Goal: Task Accomplishment & Management: Use online tool/utility

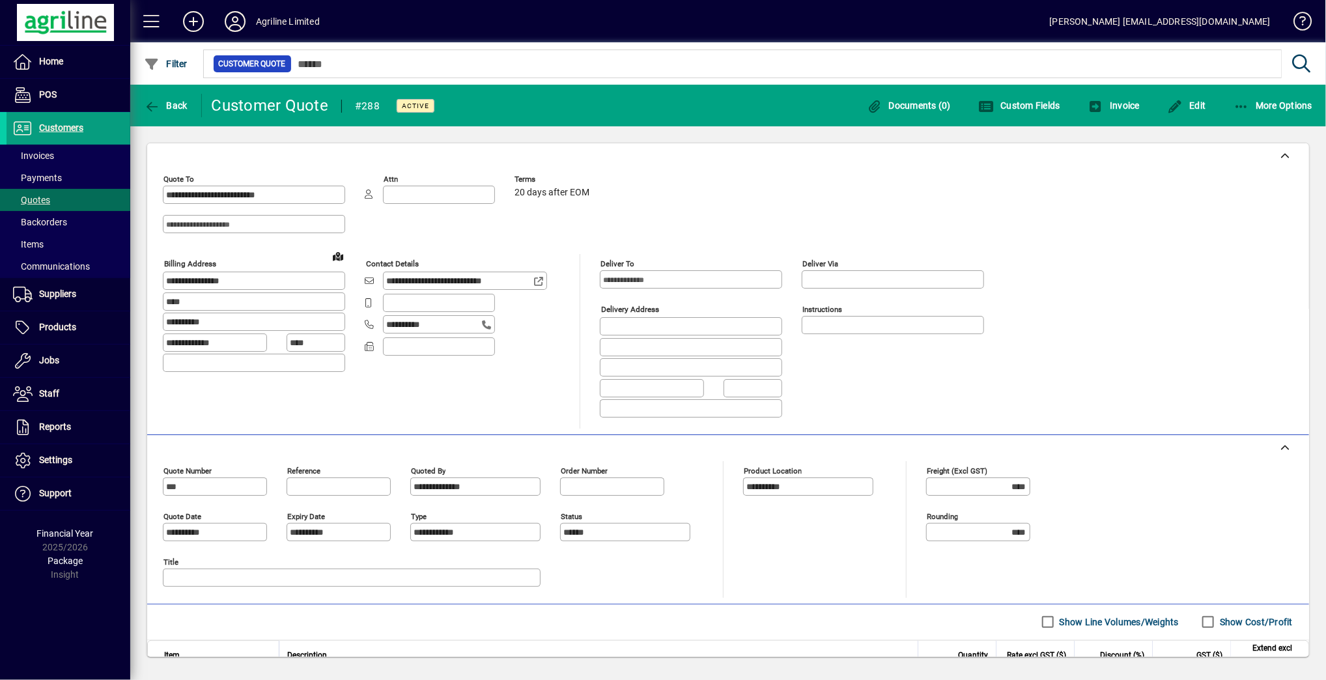
scroll to position [141, 0]
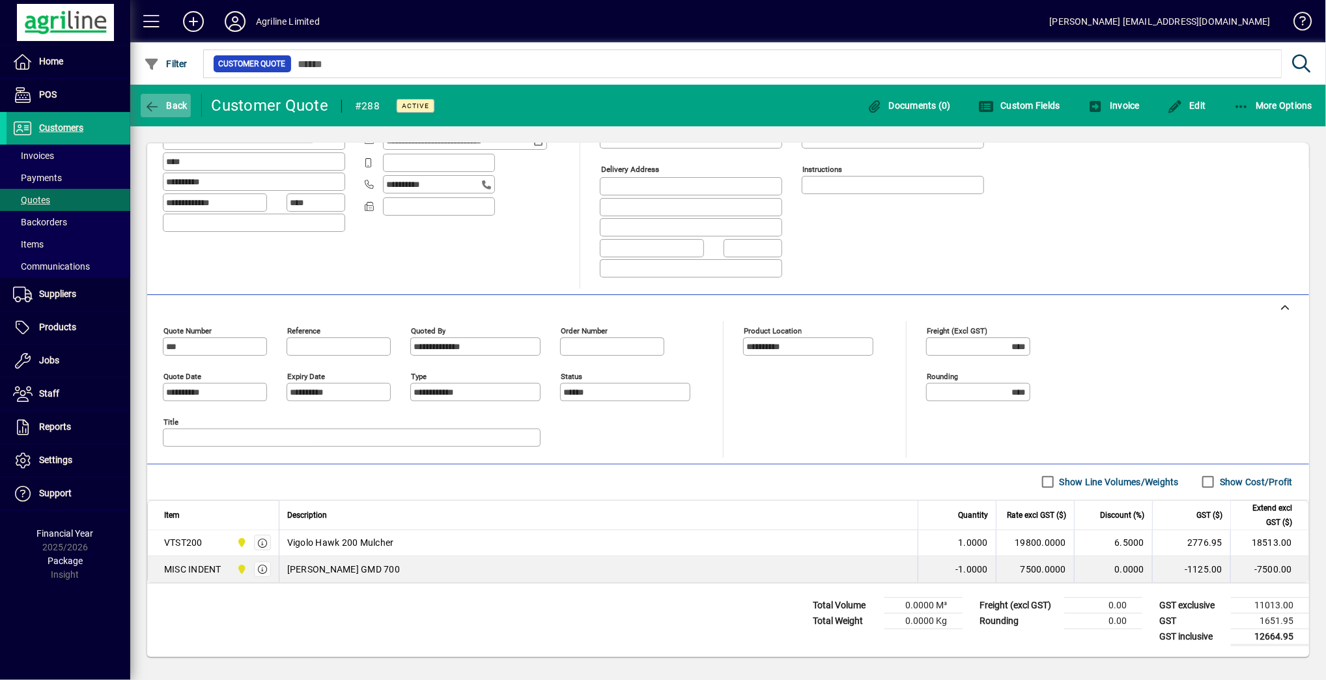
click at [152, 107] on icon "button" at bounding box center [152, 106] width 16 height 13
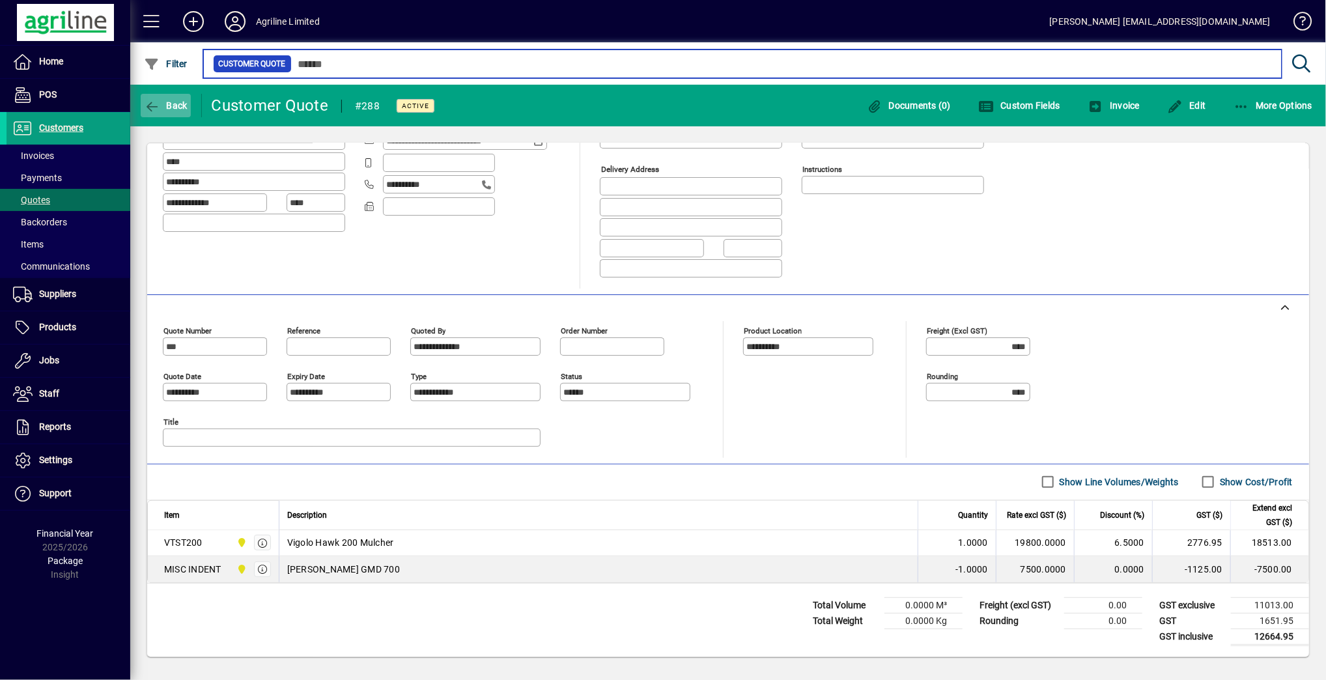
type input "***"
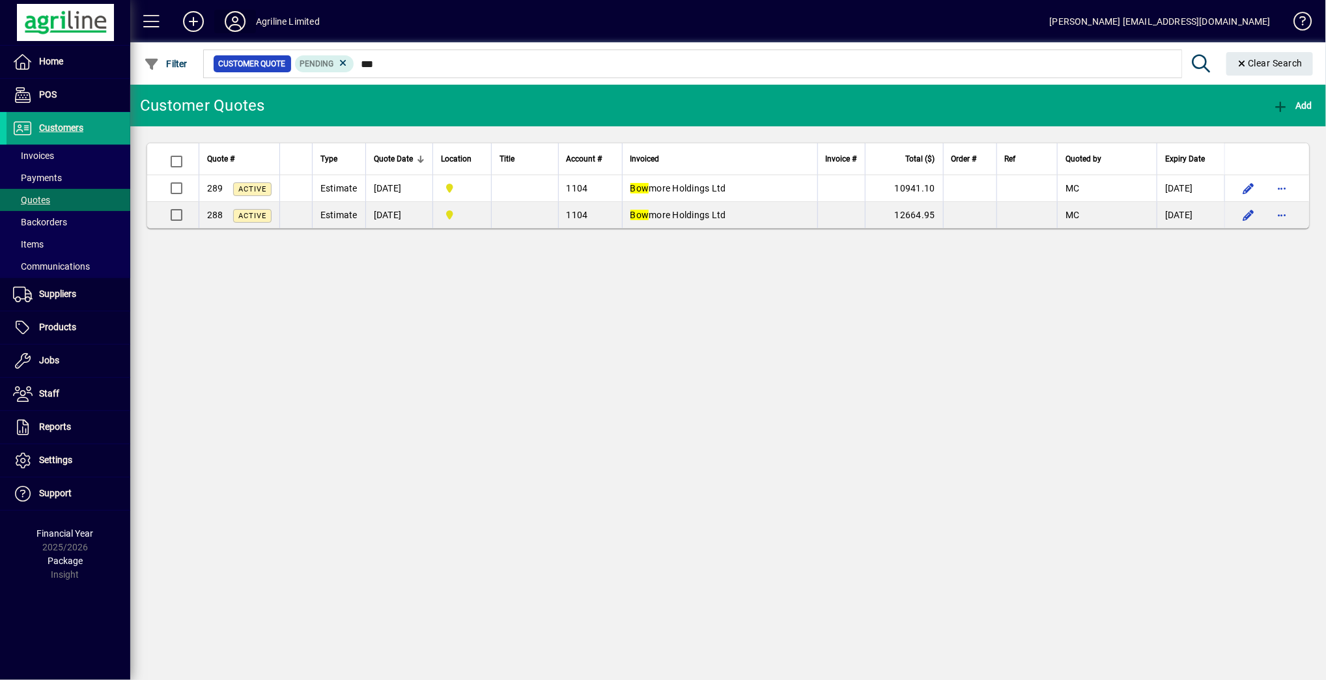
click at [237, 23] on icon at bounding box center [235, 21] width 26 height 21
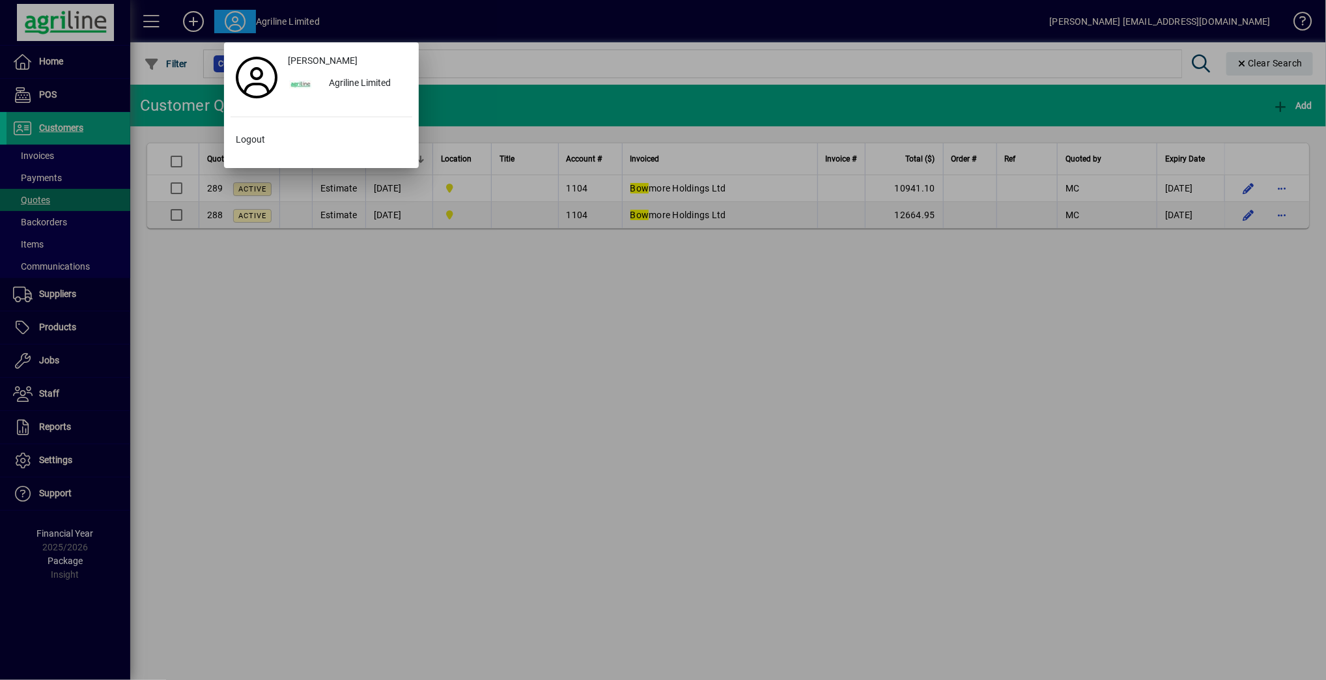
click at [240, 453] on div at bounding box center [663, 340] width 1326 height 680
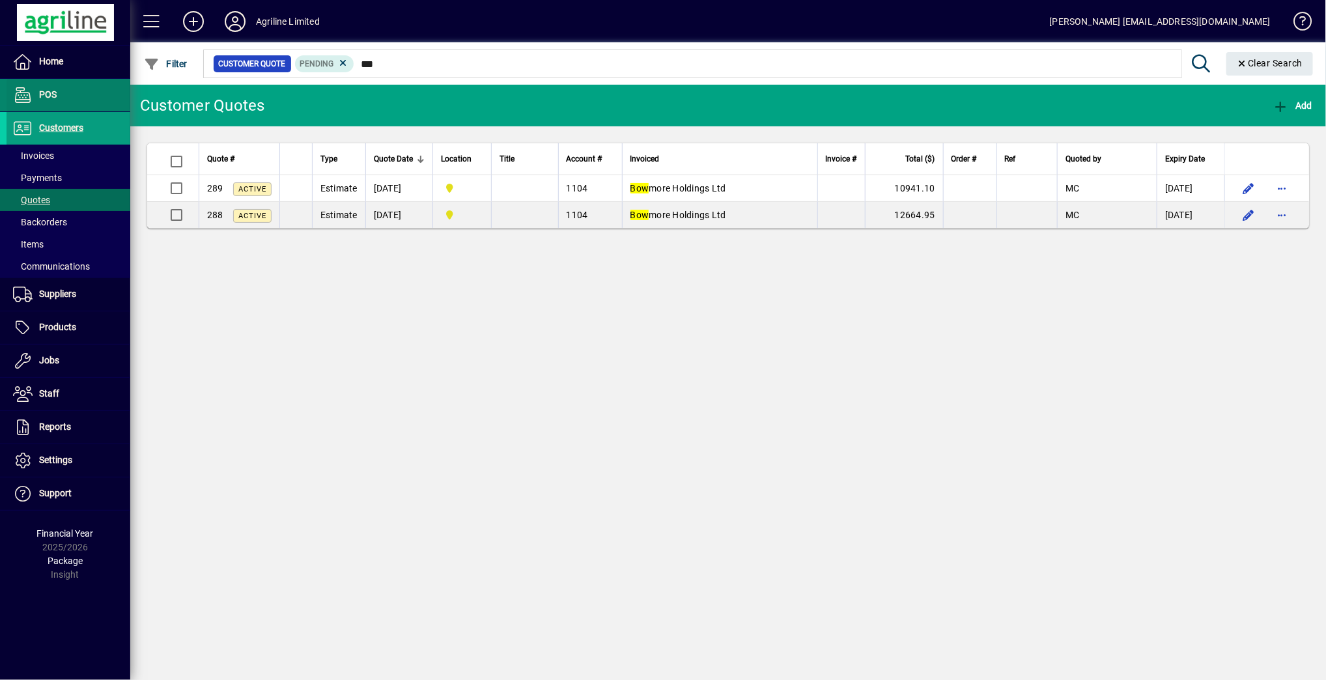
click at [54, 93] on span "POS" at bounding box center [48, 94] width 18 height 10
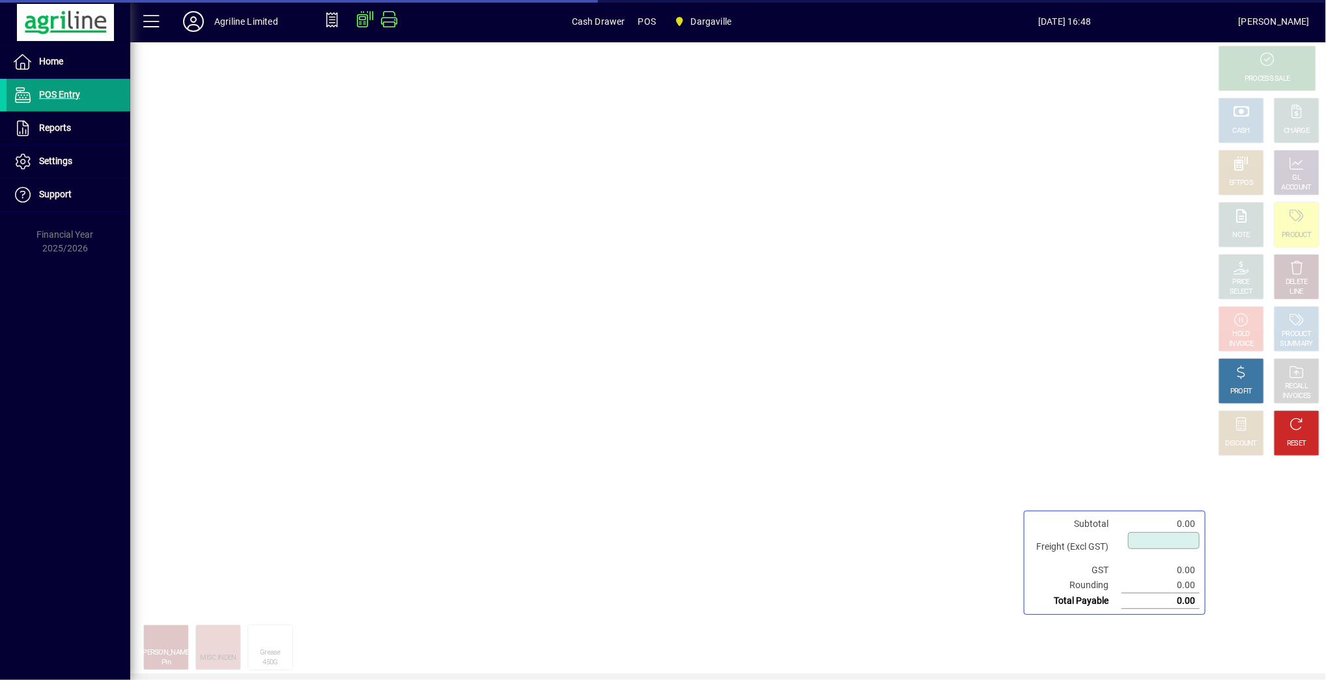
type input "****"
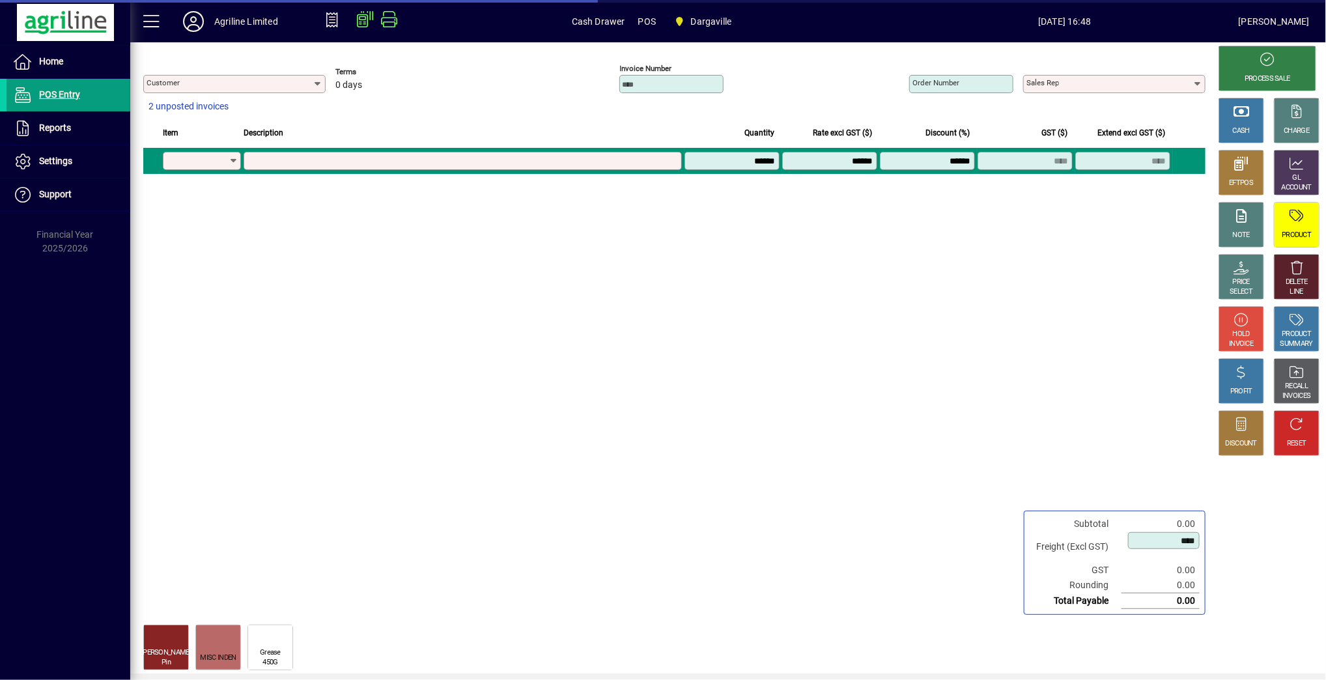
type input "**********"
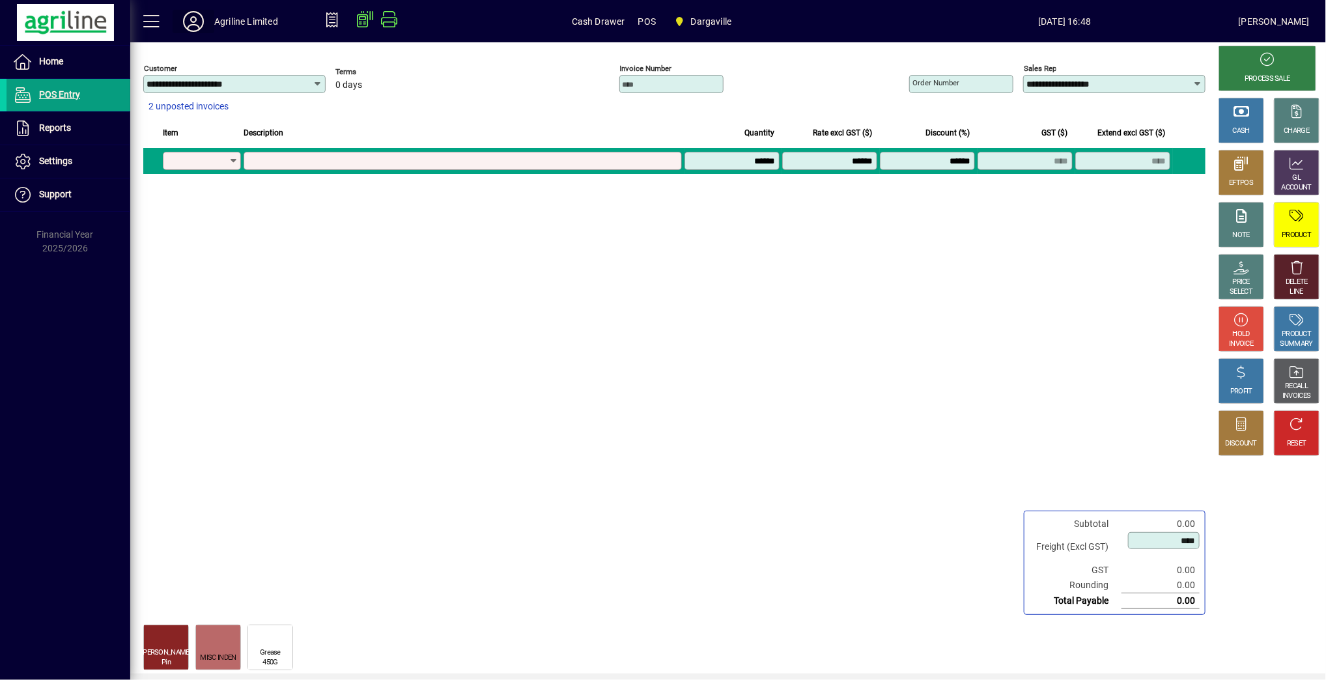
click at [196, 26] on icon at bounding box center [193, 21] width 26 height 21
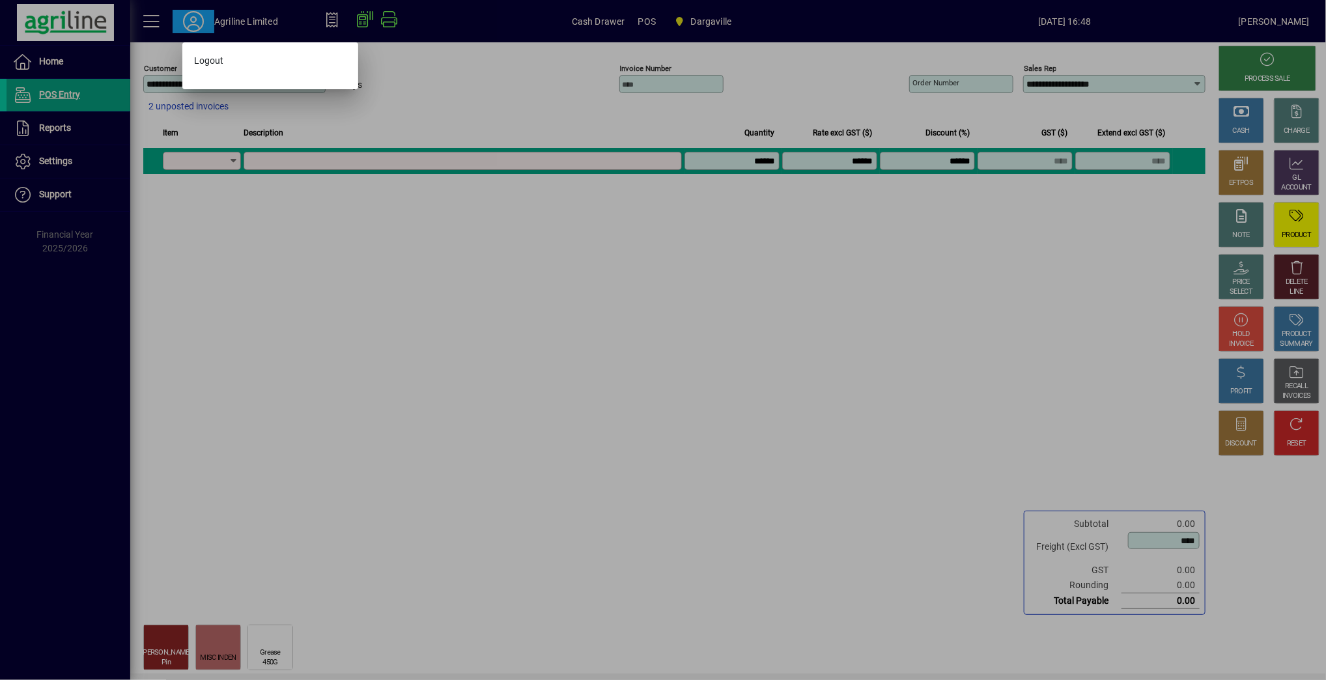
click at [219, 397] on div at bounding box center [663, 340] width 1326 height 680
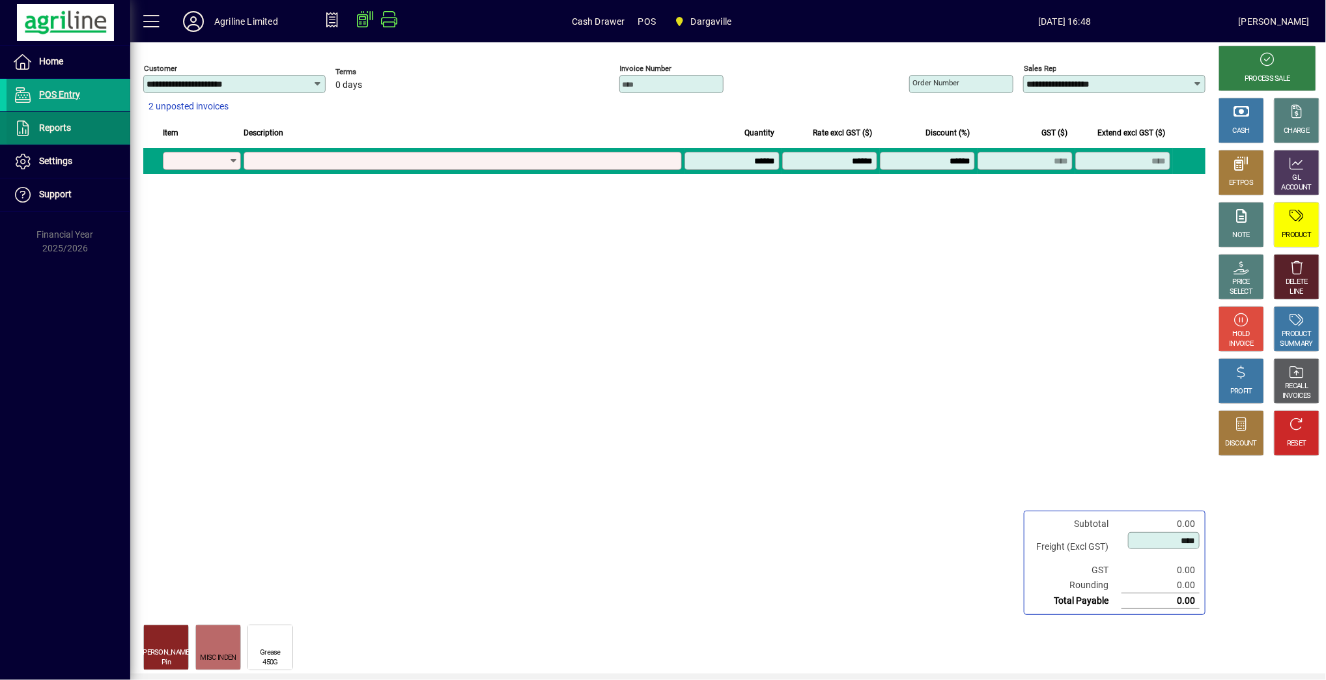
click at [64, 132] on span "Reports" at bounding box center [39, 128] width 64 height 16
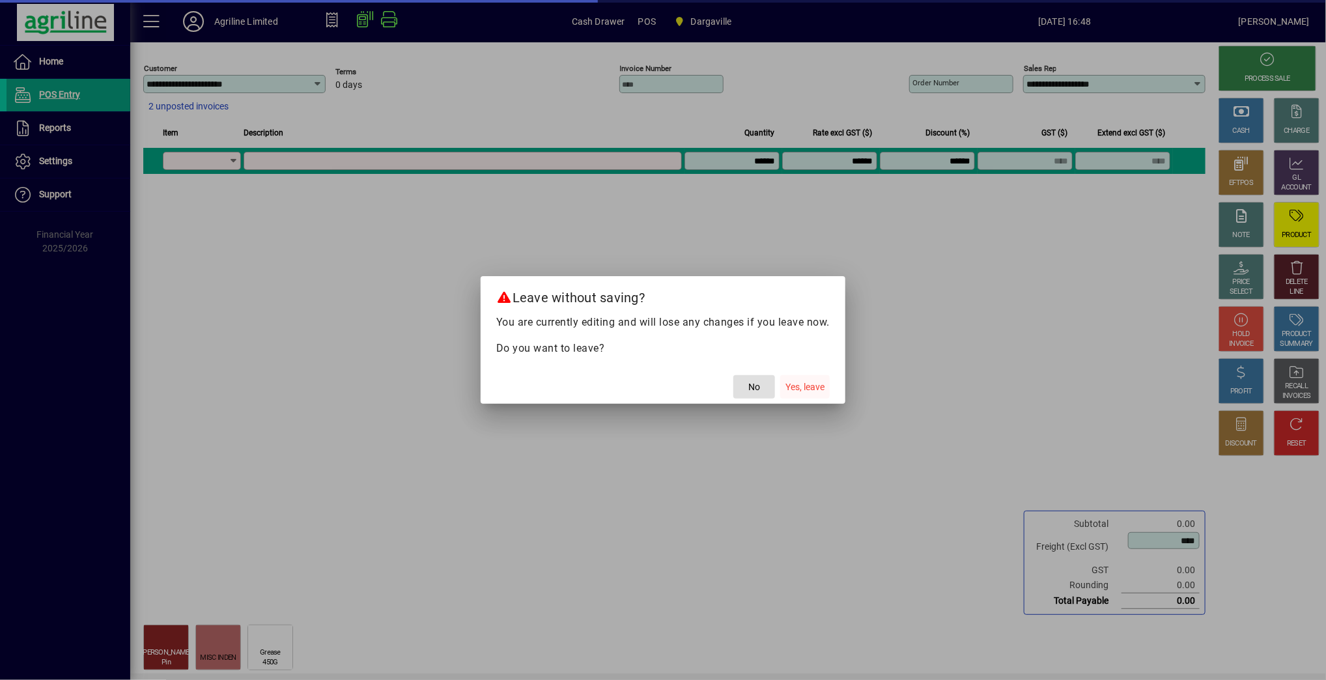
click at [808, 372] on span "button" at bounding box center [804, 386] width 49 height 31
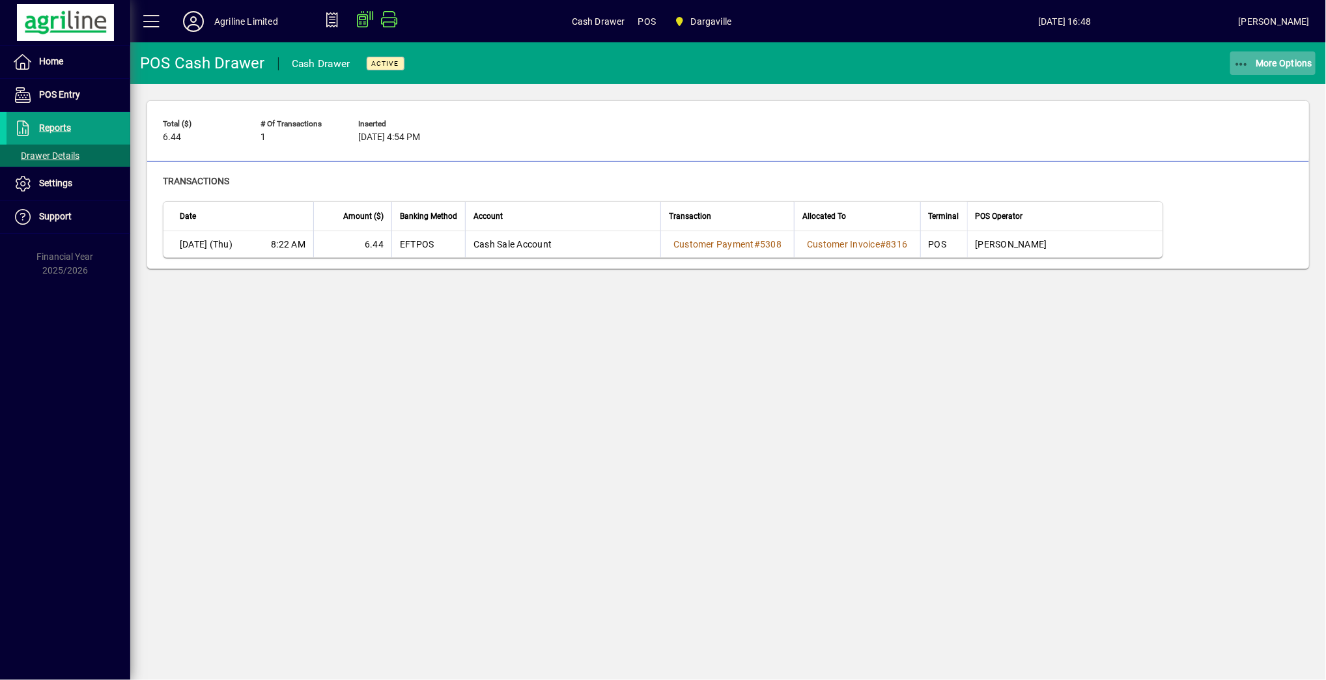
click at [1237, 74] on span "button" at bounding box center [1273, 63] width 86 height 31
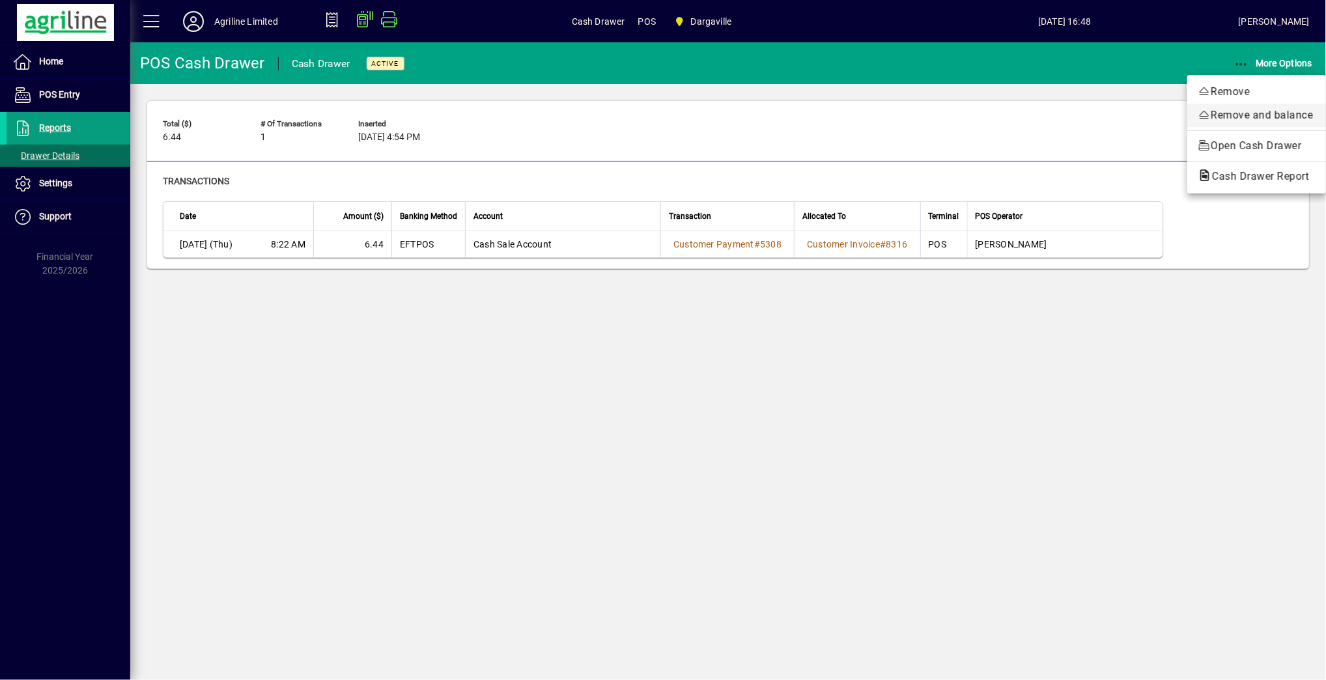
click at [1233, 110] on span "Remove and balance" at bounding box center [1256, 115] width 118 height 16
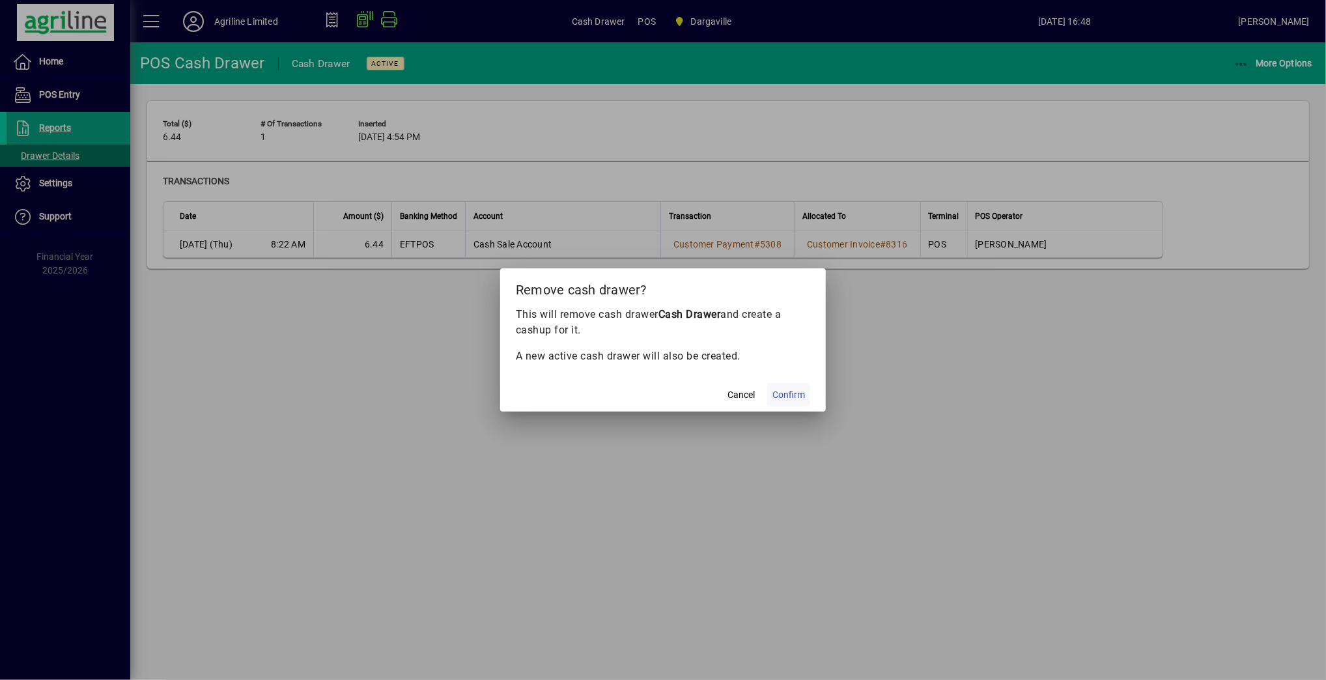
click at [784, 395] on span "Confirm" at bounding box center [788, 395] width 33 height 14
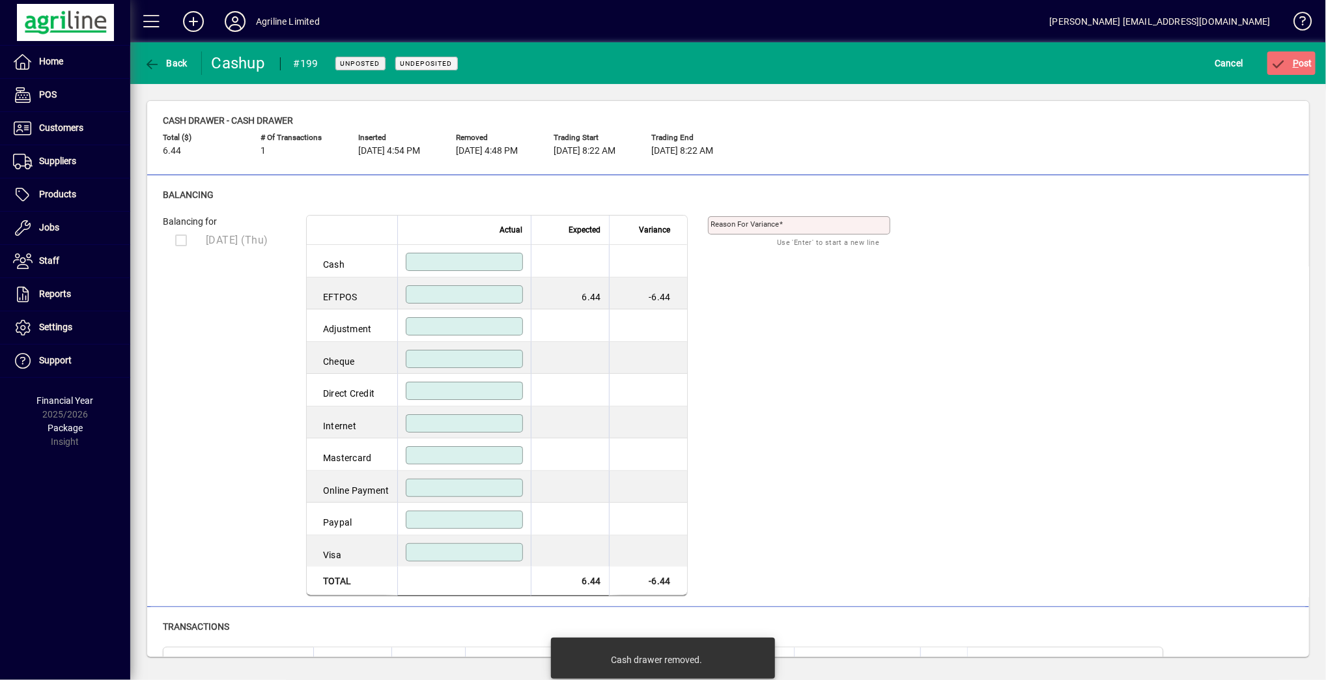
click at [485, 289] on input at bounding box center [465, 294] width 113 height 10
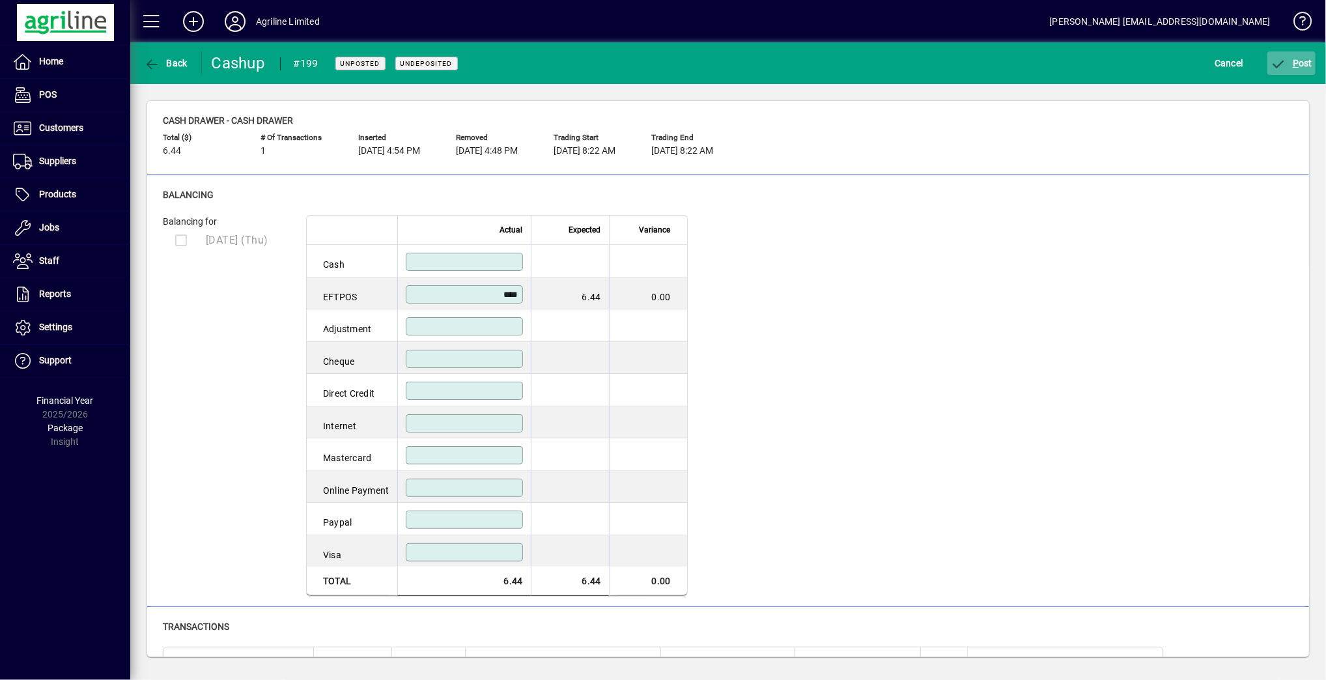
type input "****"
click at [1296, 67] on span "P" at bounding box center [1295, 63] width 6 height 10
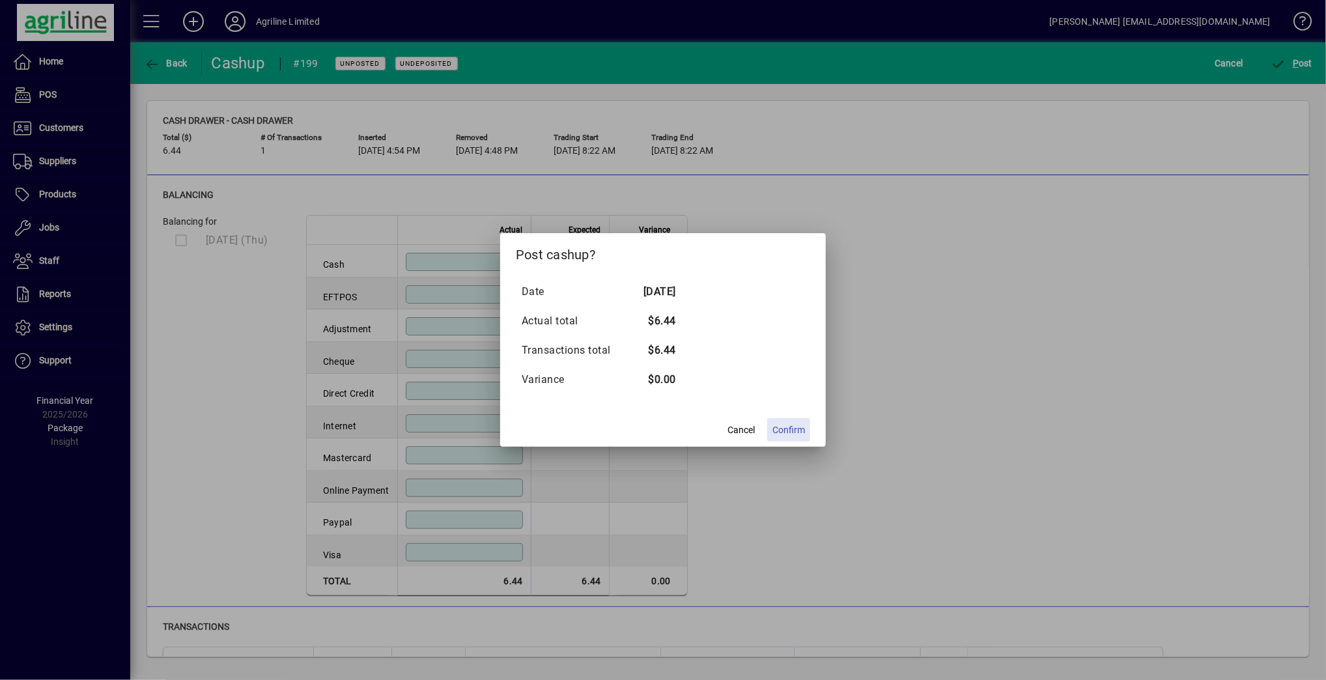
click at [785, 426] on span "Confirm" at bounding box center [788, 430] width 33 height 14
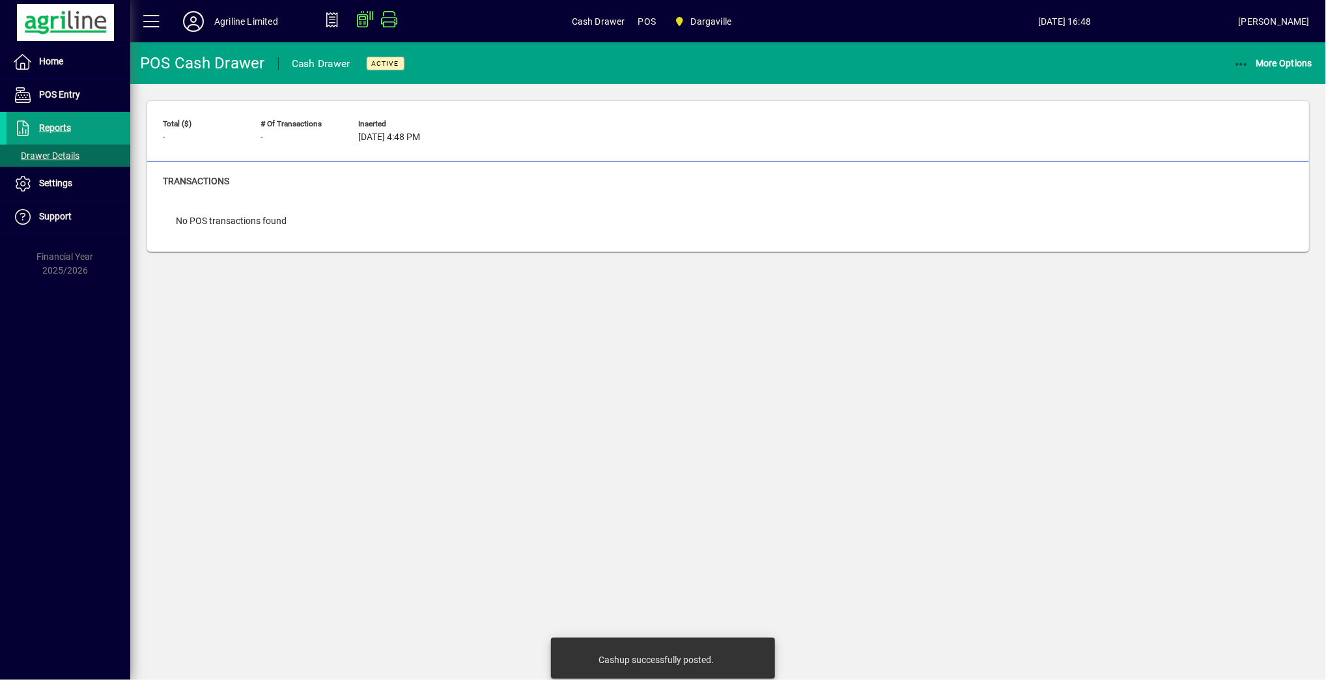
click at [200, 18] on icon at bounding box center [193, 21] width 26 height 21
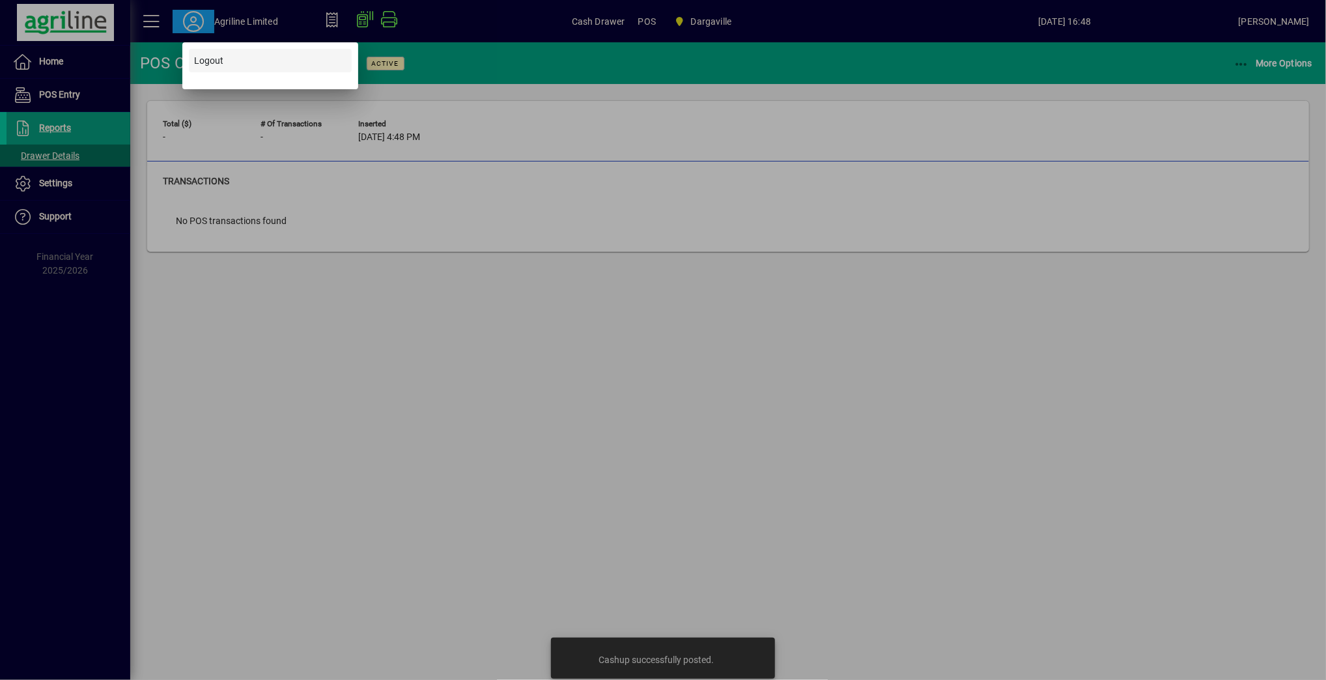
click at [216, 58] on span "Logout" at bounding box center [208, 61] width 29 height 14
